Goal: Task Accomplishment & Management: Complete application form

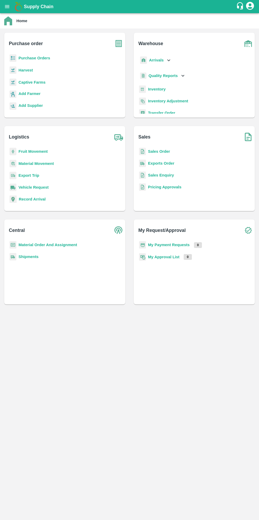
click at [25, 58] on b "Purchase Orders" at bounding box center [34, 58] width 32 height 4
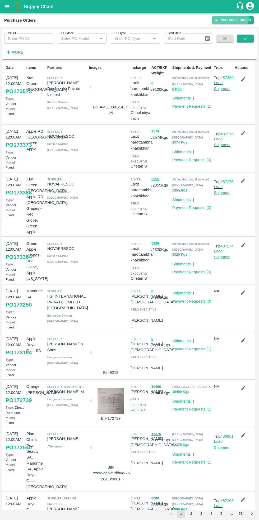
click at [233, 19] on link "Purchase Order" at bounding box center [232, 20] width 42 height 8
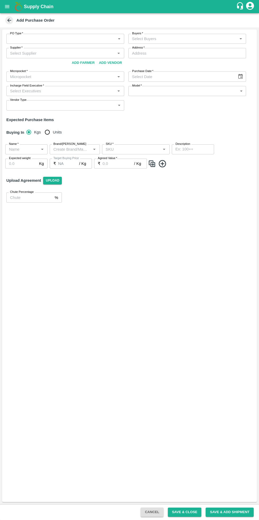
click at [59, 36] on body "Supply Chain Add Purchase Order PO Type   * ​ PO Type Buyers   * Buyers   * Sup…" at bounding box center [129, 260] width 259 height 520
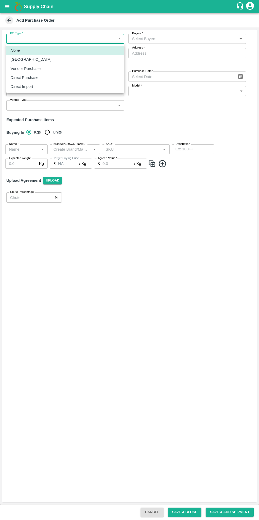
click at [39, 66] on div "Vendor Purchase" at bounding box center [27, 69] width 33 height 6
type input "2"
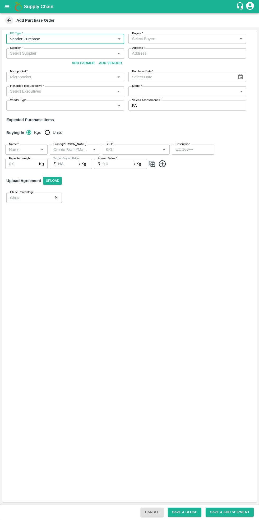
click at [175, 37] on input "Buyers   *" at bounding box center [183, 38] width 106 height 7
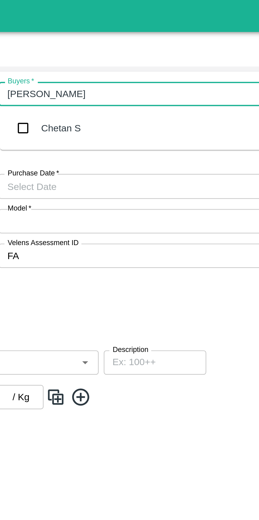
type input "cheta"
click at [155, 52] on div "Chetan S" at bounding box center [154, 53] width 16 height 6
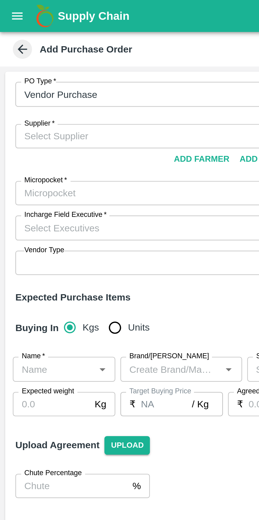
click at [28, 56] on input "Supplier   *" at bounding box center [61, 56] width 106 height 7
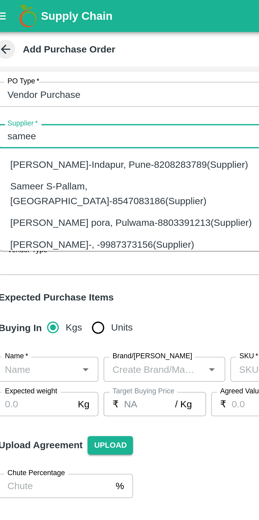
click at [47, 98] on div "SAMEER TAIRUDDIN SHAIKH-, -9987373156(Supplier)" at bounding box center [49, 101] width 76 height 6
type input "SAMEER TAIRUDDIN SHAIKH-, -9987373156(Supplier)"
type input ", , ,"
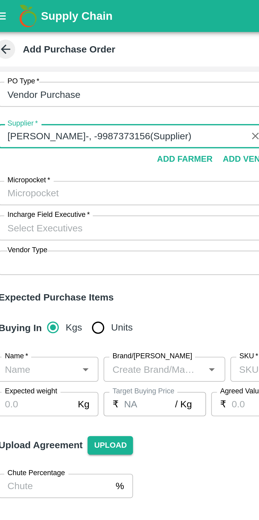
type input "SAMEER TAIRUDDIN SHAIKH-, -9987373156(Supplier)"
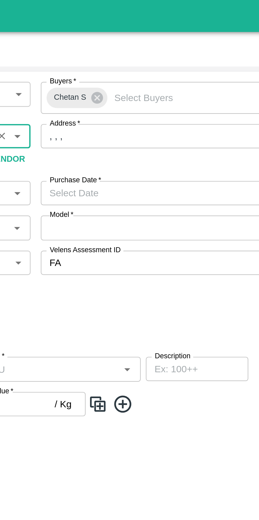
click at [169, 57] on input ", , ," at bounding box center [187, 56] width 118 height 10
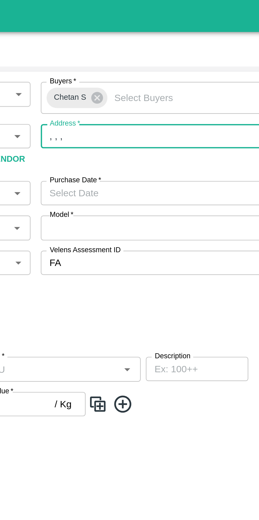
type input ", , , Maharashtra"
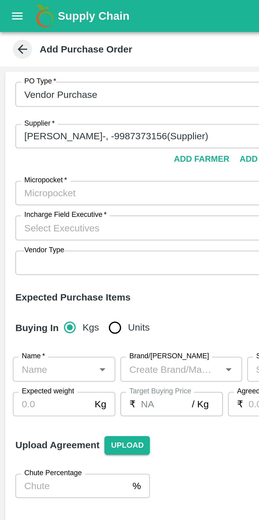
click at [42, 80] on input "Micropocket   *" at bounding box center [61, 79] width 106 height 7
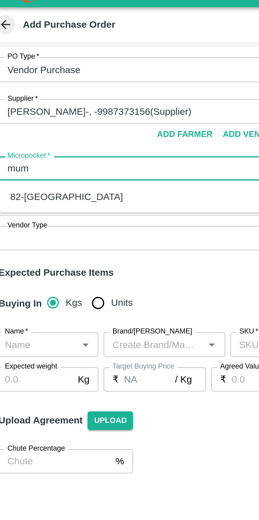
click at [26, 93] on div "82-Mumbai" at bounding box center [34, 91] width 46 height 6
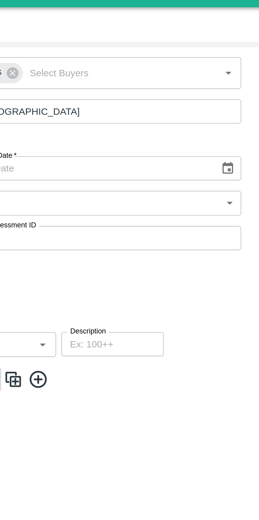
type input "82-Mumbai"
click at [241, 78] on icon "Choose date" at bounding box center [240, 79] width 4 height 5
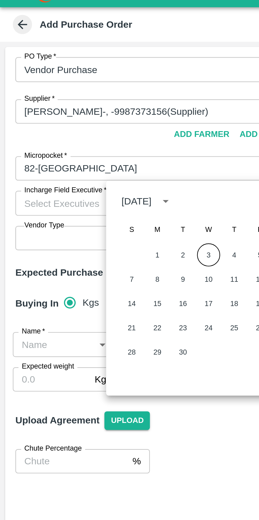
click at [86, 117] on button "3" at bounding box center [86, 116] width 10 height 10
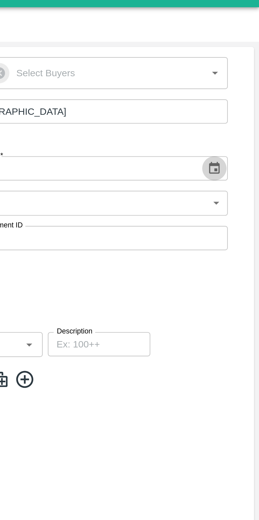
click at [241, 79] on icon "Choose date, selected date is Sep 3, 2025" at bounding box center [240, 80] width 6 height 6
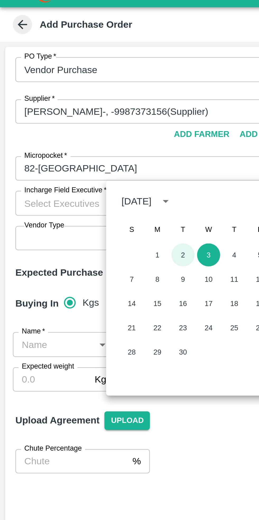
click at [74, 115] on button "2" at bounding box center [76, 116] width 10 height 10
type input "02/09/2025"
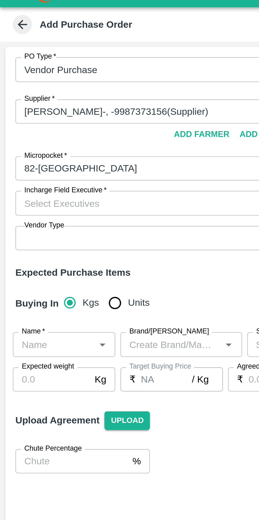
click at [37, 92] on input "Incharge Field Executive   *" at bounding box center [61, 94] width 106 height 7
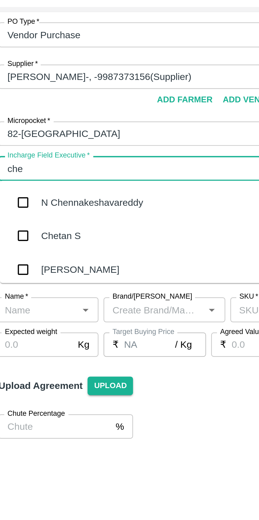
type input "chet"
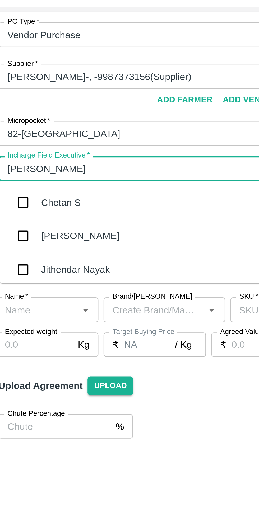
click at [32, 108] on div "Chetan S" at bounding box center [32, 108] width 16 height 6
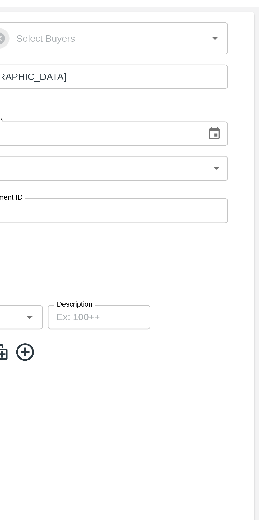
click at [241, 93] on body "Supply Chain Add Purchase Order PO Type   * Vendor Purchase 2 PO Type Buyers   …" at bounding box center [129, 260] width 259 height 520
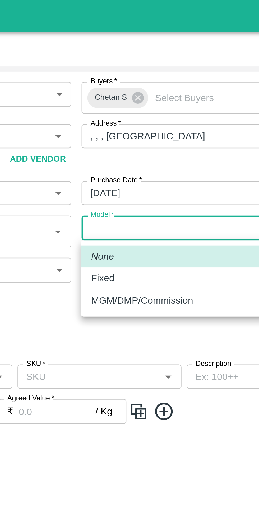
click at [144, 115] on div "Fixed" at bounding box center [186, 115] width 109 height 6
type input "Fixed"
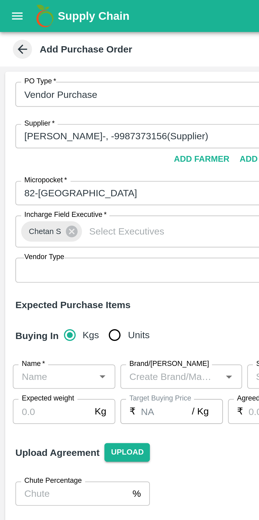
click at [42, 138] on input "Units" at bounding box center [47, 138] width 11 height 11
radio input "true"
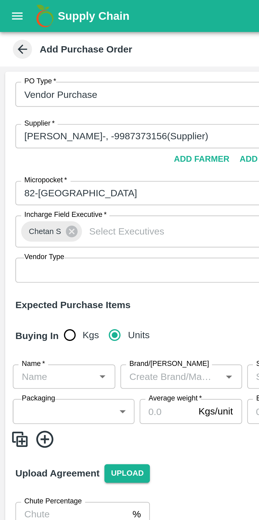
click at [29, 156] on input "Name   *" at bounding box center [22, 155] width 30 height 7
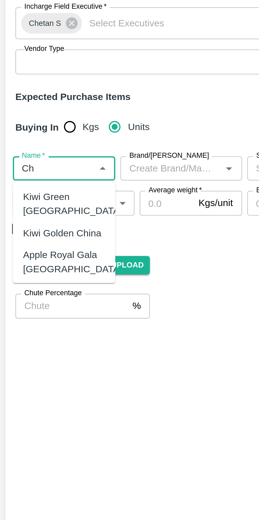
type input "C"
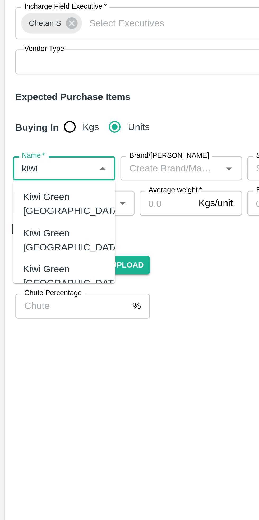
click at [30, 194] on div "Kiwi Green [GEOGRAPHIC_DATA]" at bounding box center [30, 200] width 41 height 12
type input "Kiwi Green [GEOGRAPHIC_DATA]"
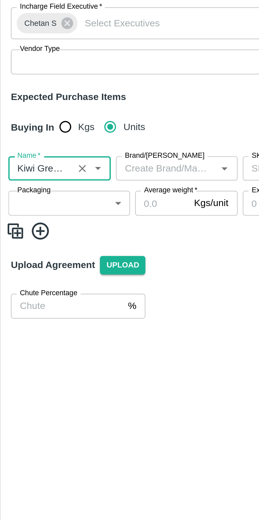
click at [35, 154] on icon "Clear" at bounding box center [35, 155] width 5 height 5
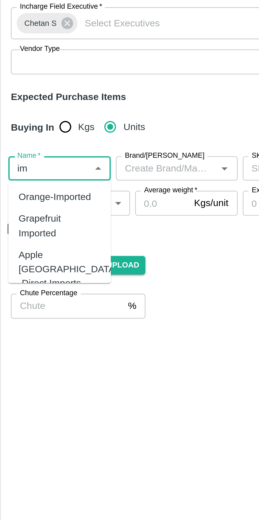
type input "i"
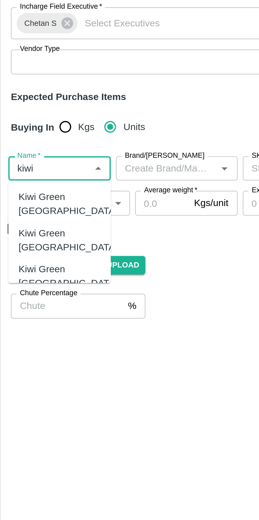
click at [26, 168] on div "Kiwi Green Iran" at bounding box center [30, 170] width 41 height 12
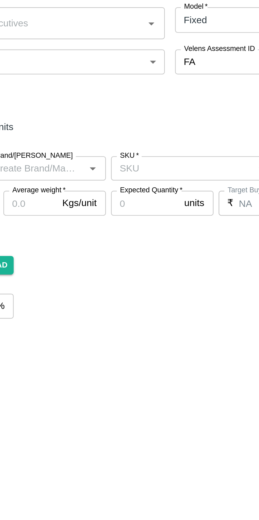
type input "Kiwi Green Iran"
click at [126, 154] on input "SKU   *" at bounding box center [132, 155] width 56 height 7
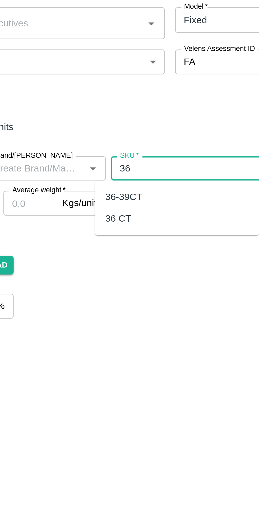
click at [107, 178] on div "36 CT" at bounding box center [105, 176] width 11 height 6
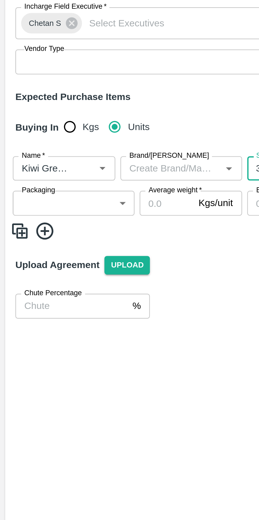
type input "36 CT"
click at [33, 170] on body "Supply Chain Add Purchase Order PO Type   * Vendor Purchase 2 PO Type Buyers   …" at bounding box center [129, 260] width 259 height 520
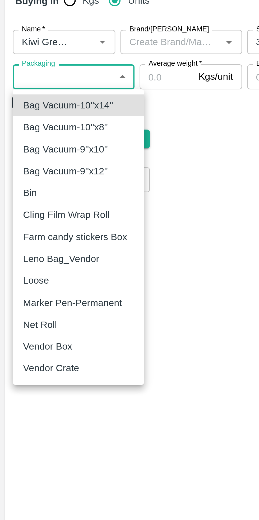
click at [24, 280] on p "Vendor Box" at bounding box center [20, 281] width 20 height 6
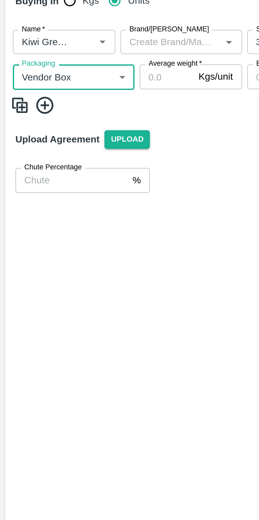
type input "276"
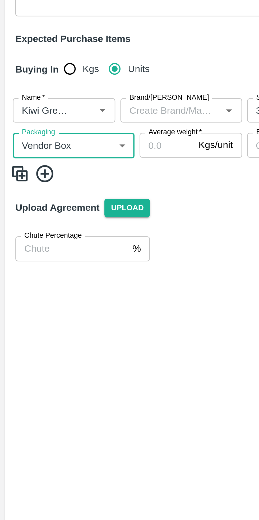
click at [66, 172] on input "Average weight   *" at bounding box center [69, 170] width 22 height 10
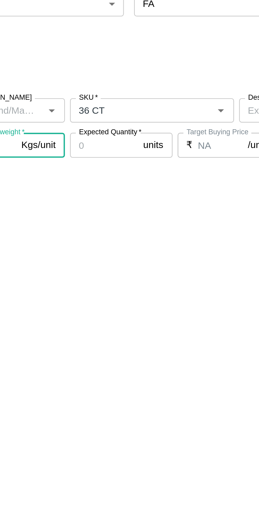
type input "10"
click at [119, 170] on input "Expected Quantity   *" at bounding box center [116, 170] width 28 height 10
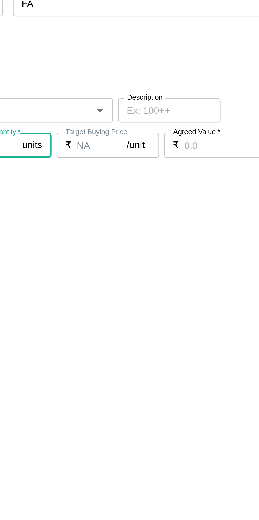
type input "200"
click at [205, 170] on input "Agreed Value   *" at bounding box center [214, 170] width 31 height 10
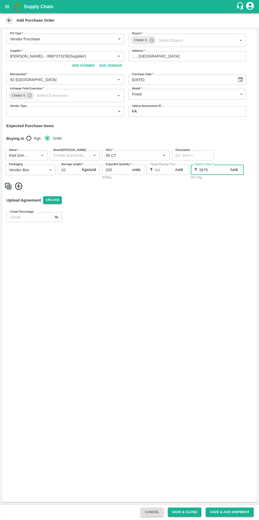
type input "2675"
click at [192, 512] on button "Save & Close" at bounding box center [185, 512] width 34 height 9
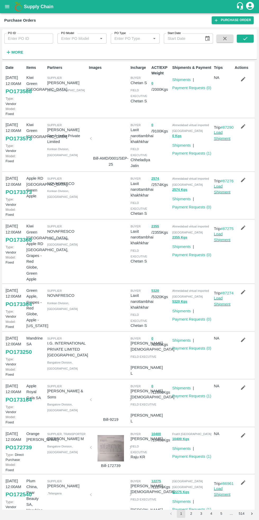
click at [245, 38] on icon "submit" at bounding box center [245, 39] width 6 height 6
